Goal: Task Accomplishment & Management: Use online tool/utility

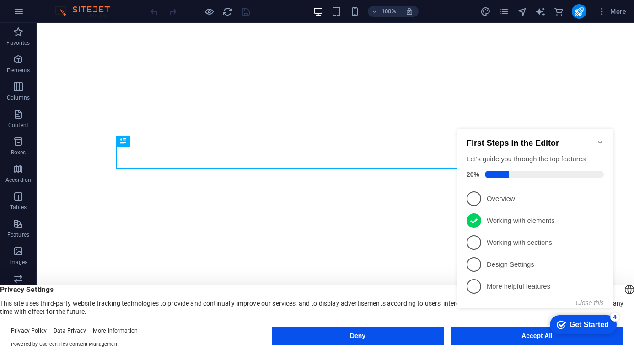
click at [474, 225] on icon at bounding box center [473, 221] width 7 height 14
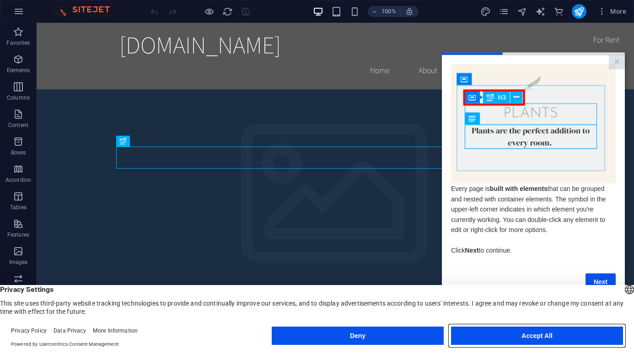
click at [305, 310] on button "Accept All" at bounding box center [299, 305] width 14 height 8
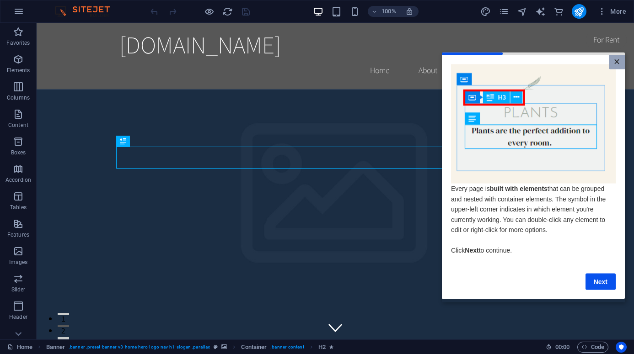
click at [621, 60] on link "×" at bounding box center [617, 62] width 16 height 14
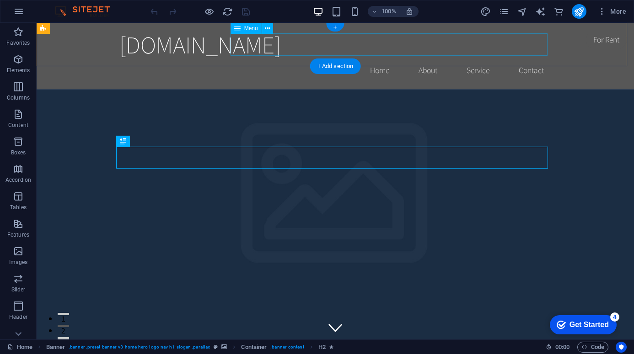
click at [461, 59] on nav "Home About Service Contact" at bounding box center [335, 70] width 432 height 23
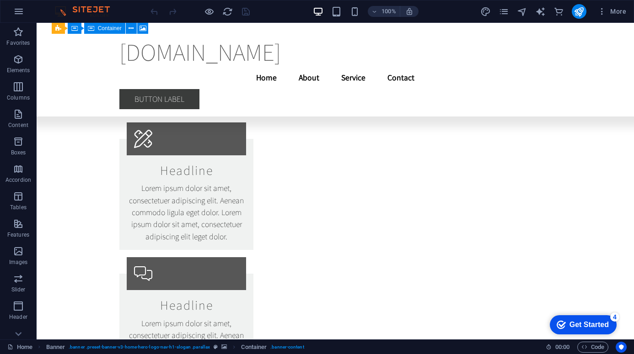
scroll to position [5164, 0]
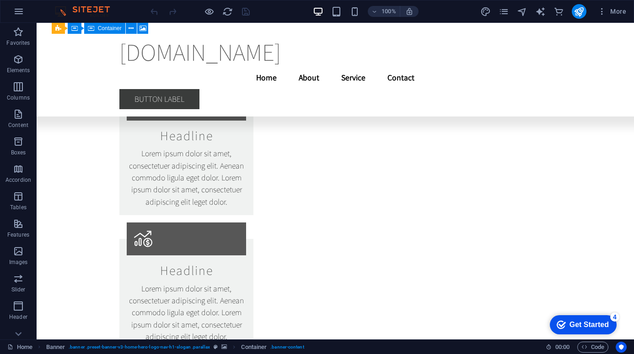
click at [87, 10] on img at bounding box center [87, 11] width 69 height 11
click at [56, 8] on img at bounding box center [87, 11] width 69 height 11
click at [0, 0] on icon "button" at bounding box center [0, 0] width 0 height 0
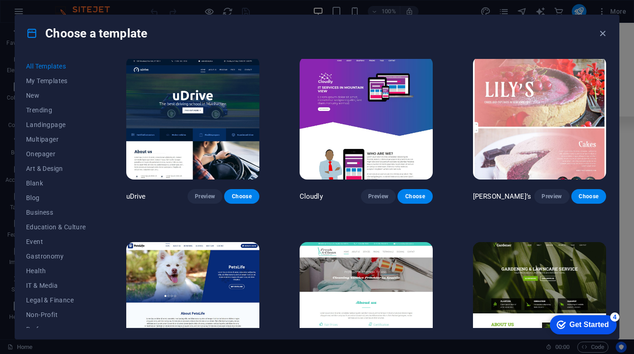
scroll to position [6596, 0]
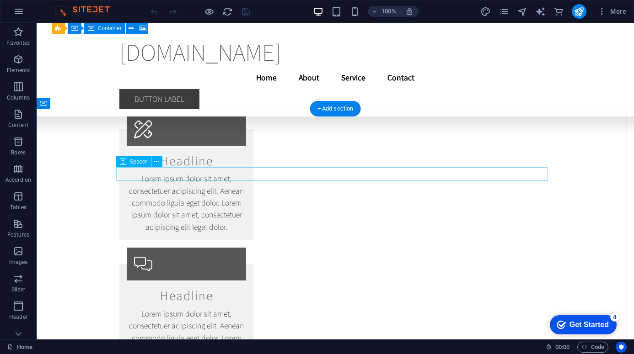
scroll to position [5164, 0]
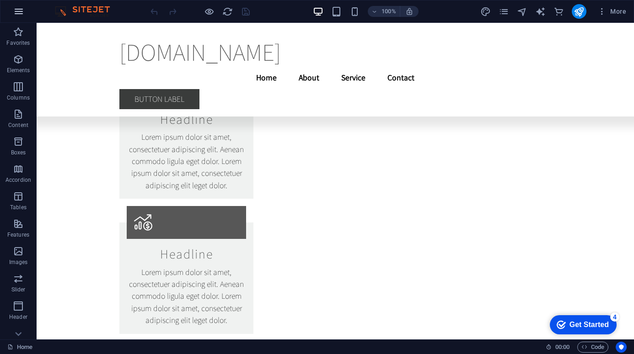
click at [0, 0] on icon "button" at bounding box center [0, 0] width 0 height 0
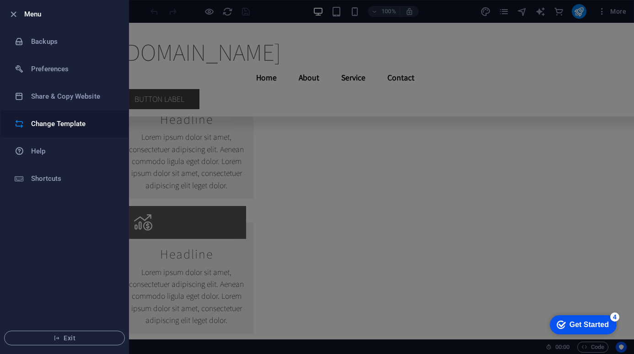
click at [97, 121] on h6 "Change Template" at bounding box center [73, 123] width 85 height 11
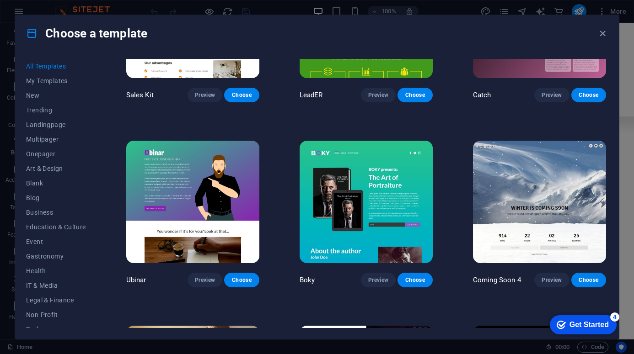
scroll to position [10300, 0]
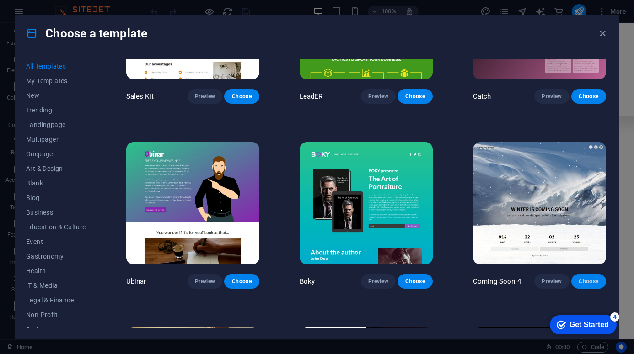
click at [588, 278] on span "Choose" at bounding box center [589, 281] width 20 height 7
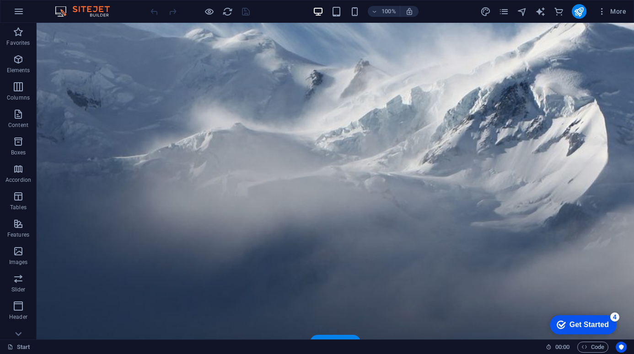
scroll to position [97, 0]
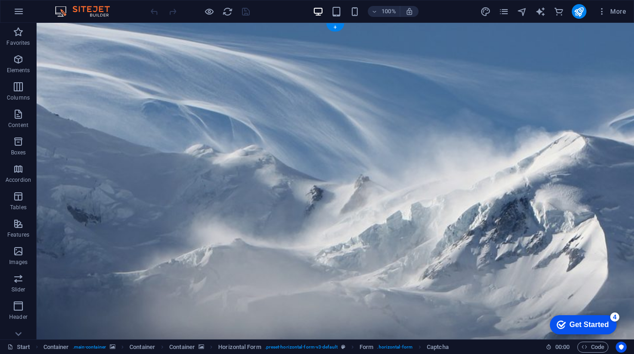
scroll to position [0, 0]
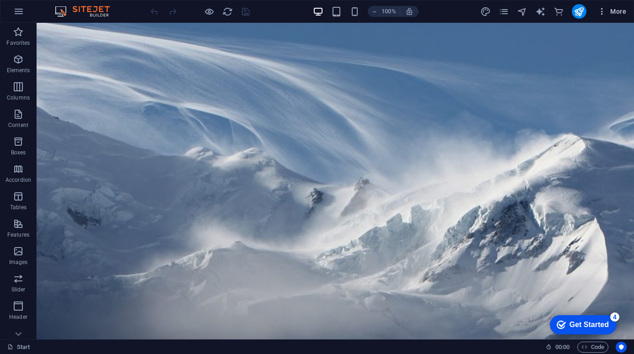
click at [616, 11] on span "More" at bounding box center [611, 11] width 29 height 9
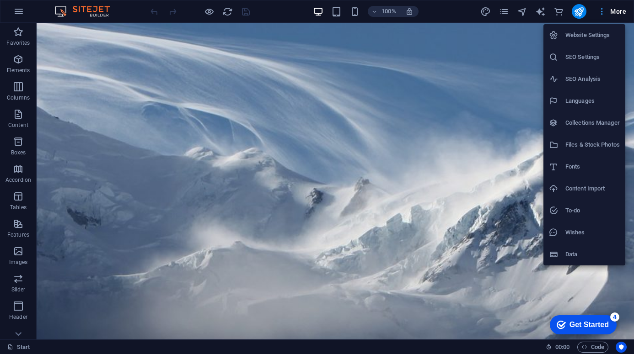
click at [616, 11] on div at bounding box center [317, 177] width 634 height 354
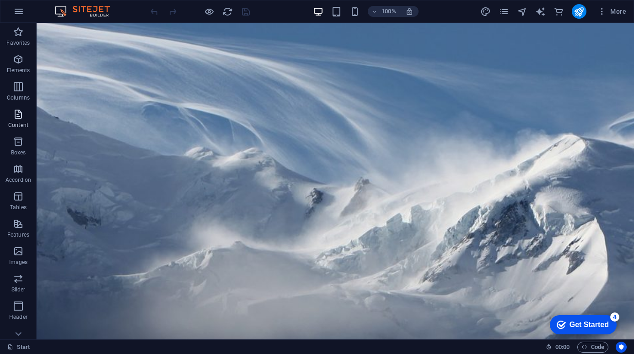
click at [25, 121] on span "Content" at bounding box center [18, 120] width 37 height 22
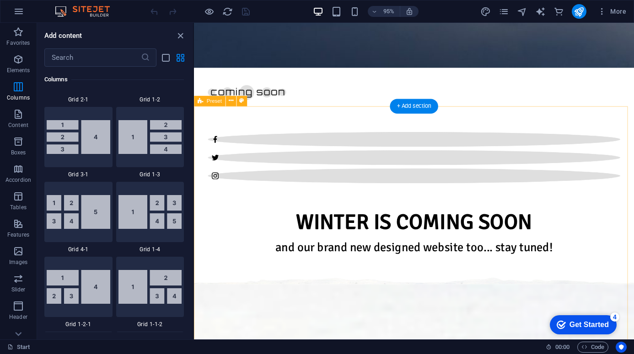
scroll to position [454, 0]
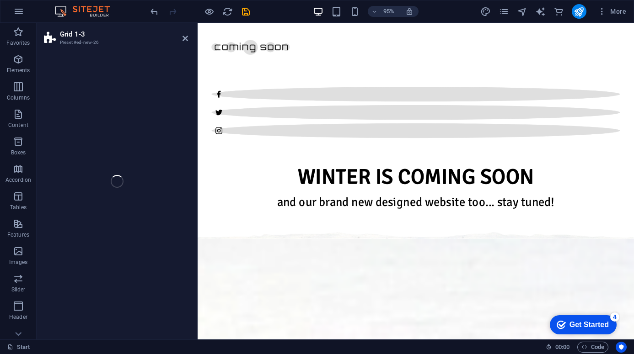
select select "rem"
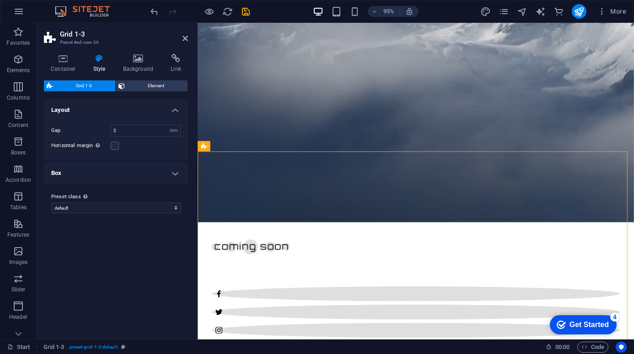
scroll to position [183, 0]
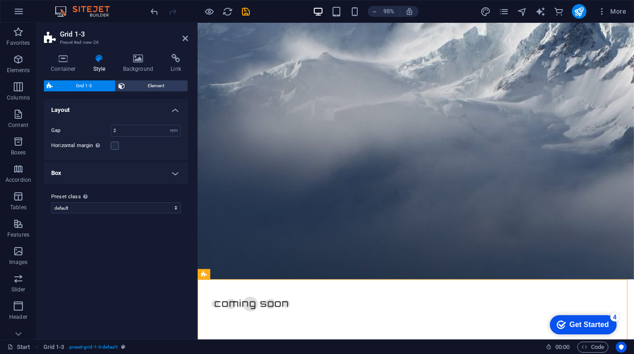
click at [582, 327] on div "Get Started" at bounding box center [588, 325] width 39 height 8
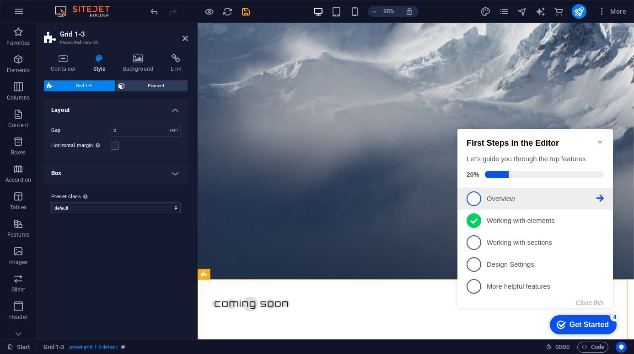
click at [502, 199] on p "Overview - incomplete" at bounding box center [542, 199] width 110 height 10
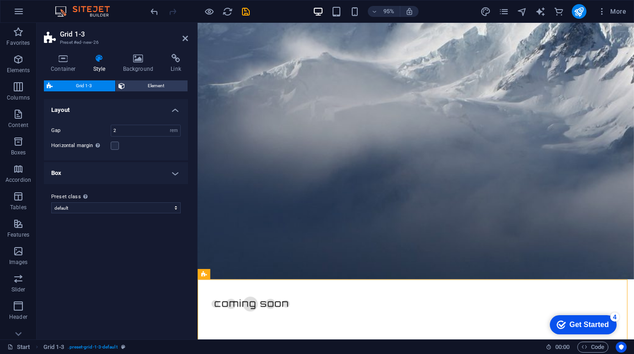
click at [616, 335] on div "checkmark Get Started 4" at bounding box center [583, 325] width 67 height 19
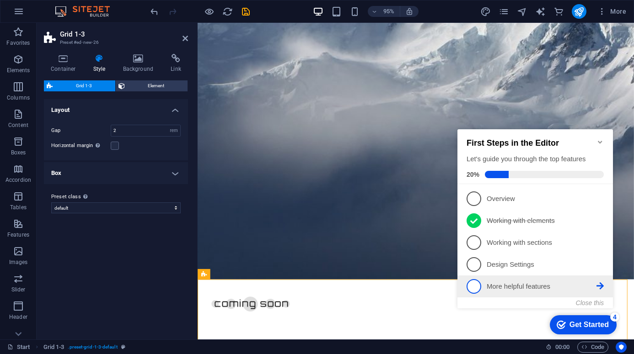
scroll to position [0, 0]
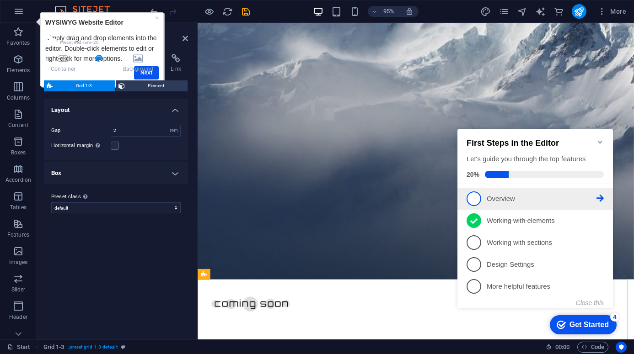
click at [600, 198] on icon at bounding box center [599, 198] width 7 height 7
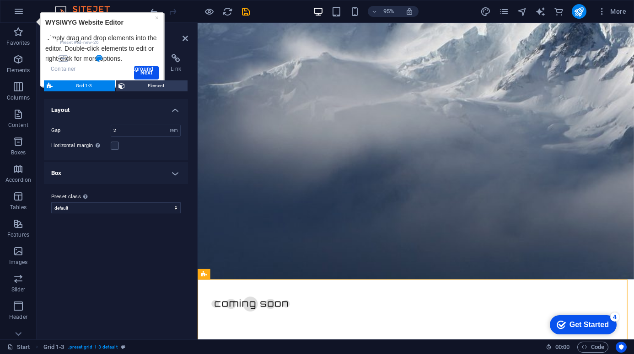
click at [149, 72] on h4 "Background" at bounding box center [140, 63] width 48 height 19
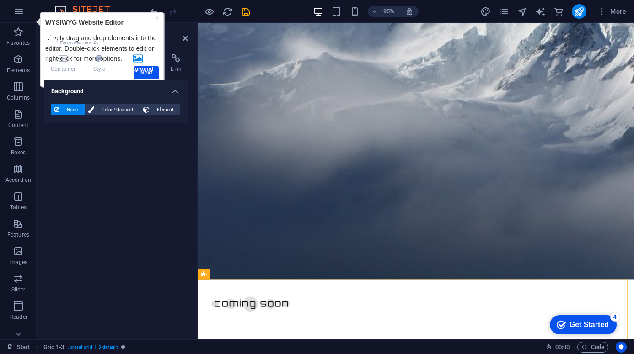
click at [149, 73] on h4 "Background" at bounding box center [140, 63] width 48 height 19
click at [21, 14] on icon "button" at bounding box center [18, 11] width 11 height 11
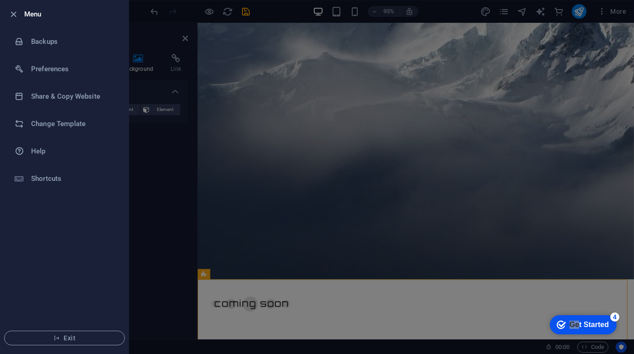
click at [575, 319] on div "checkmark Get Started 4" at bounding box center [583, 325] width 67 height 19
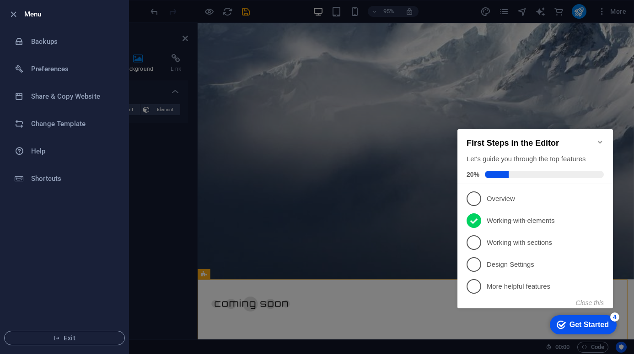
click at [473, 195] on span "1" at bounding box center [473, 199] width 15 height 15
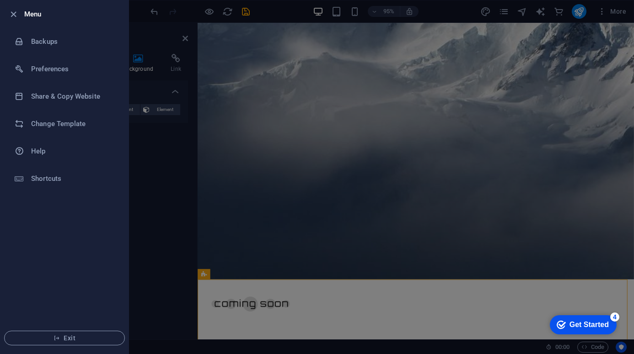
click at [609, 329] on div "Get Started" at bounding box center [588, 325] width 39 height 8
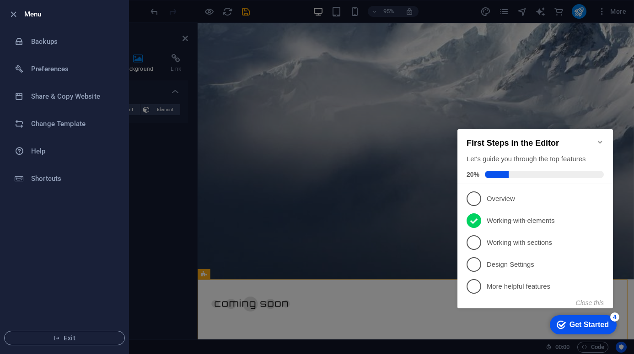
click at [353, 241] on div at bounding box center [317, 177] width 634 height 354
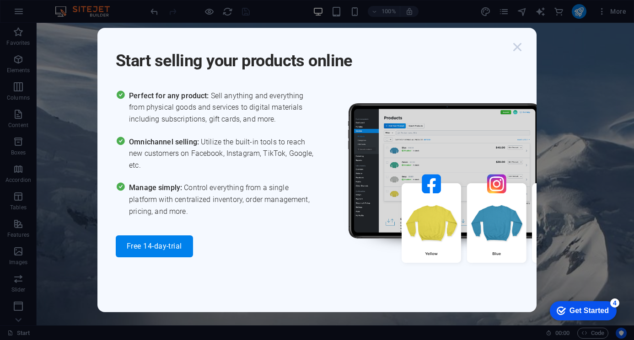
click at [520, 47] on icon "button" at bounding box center [517, 47] width 16 height 16
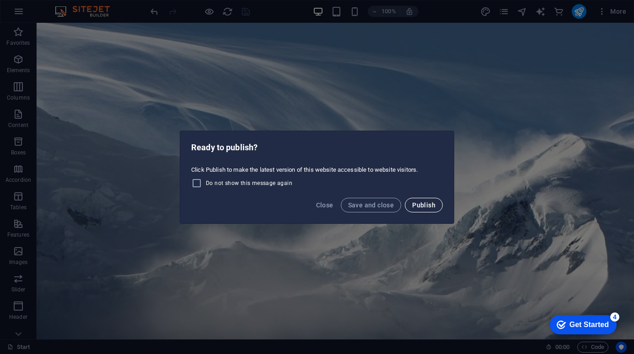
click at [421, 207] on span "Publish" at bounding box center [423, 205] width 23 height 7
